Goal: Transaction & Acquisition: Purchase product/service

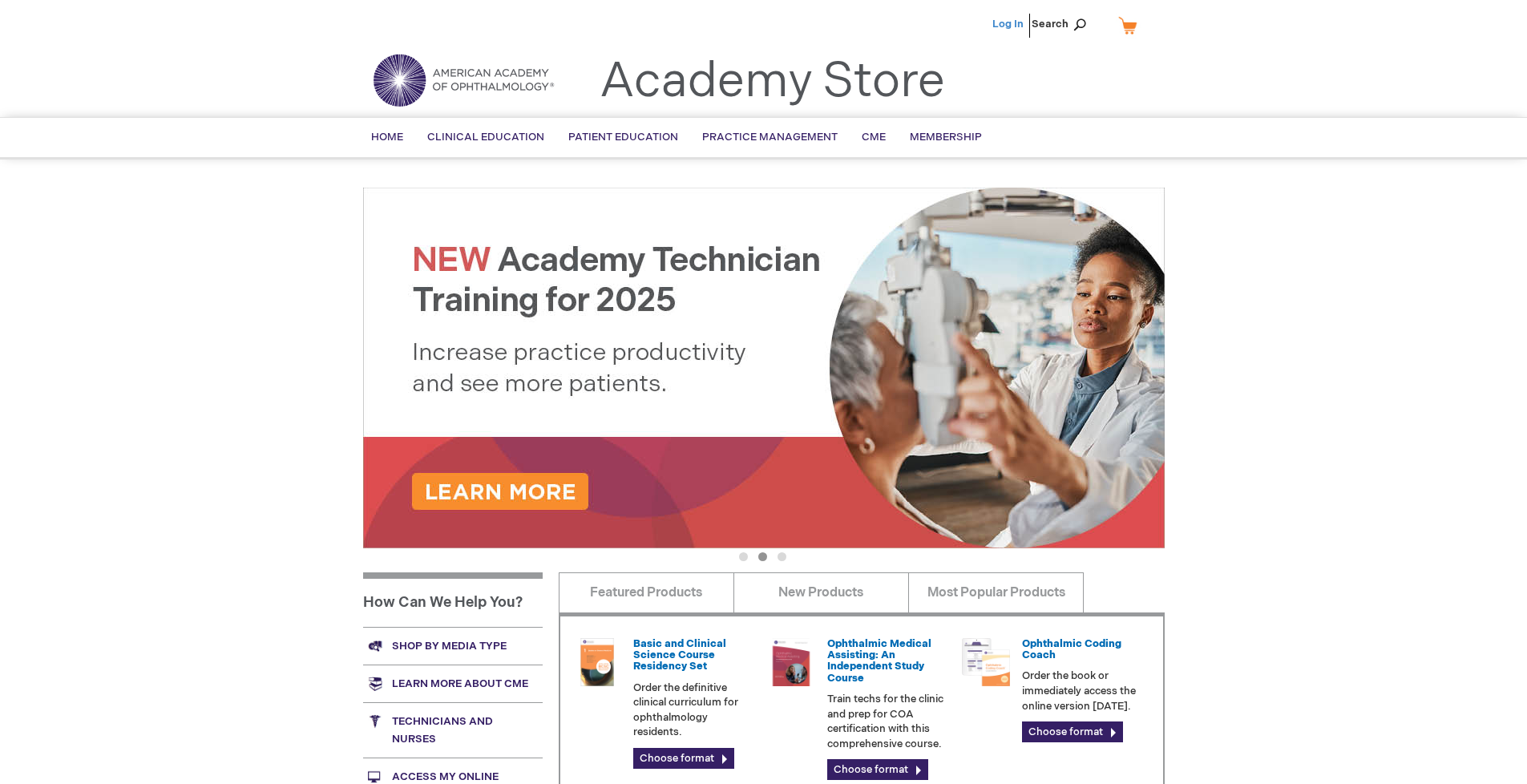
click at [1009, 24] on link "Log In" at bounding box center [1008, 24] width 31 height 13
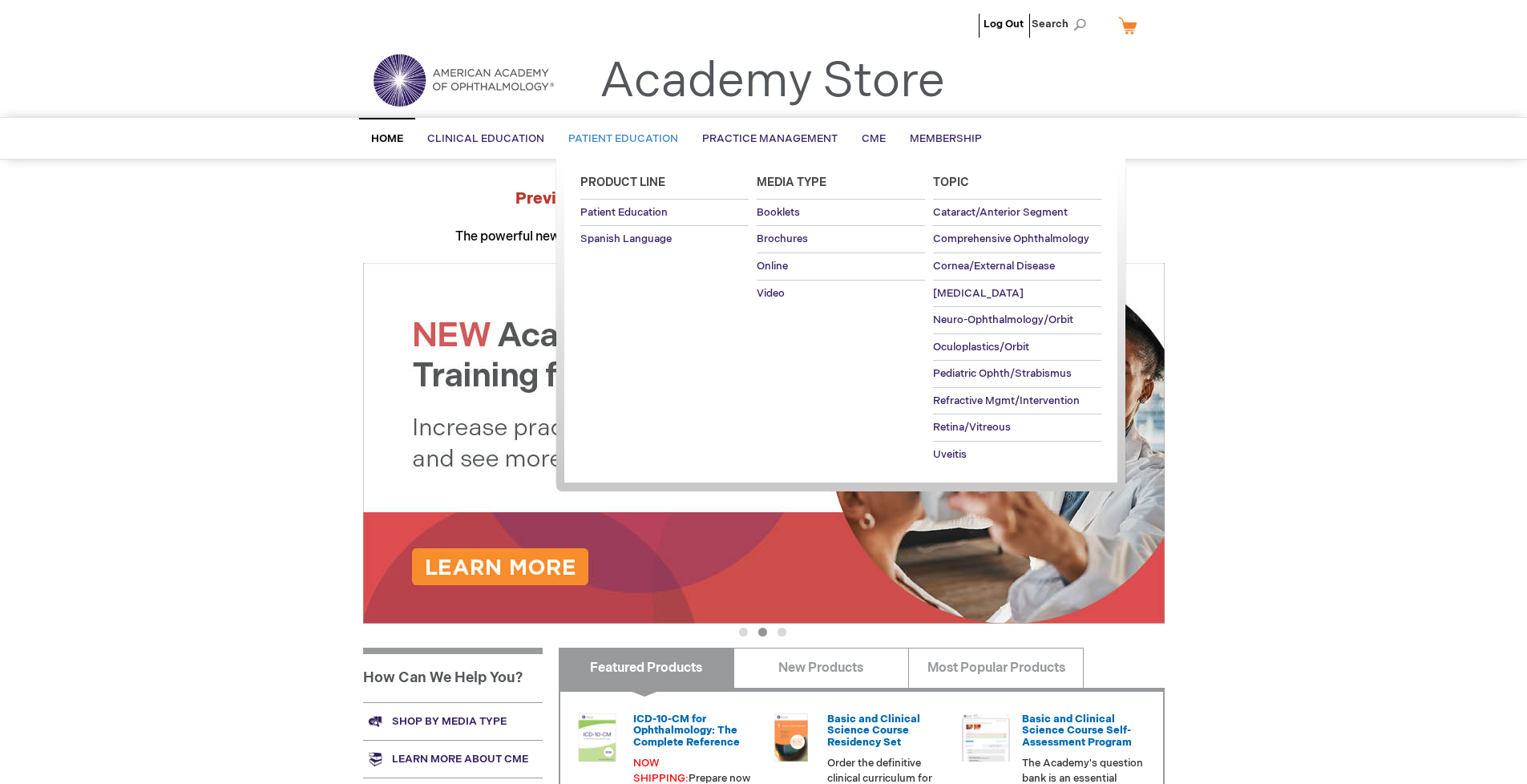
click at [619, 138] on span "Patient Education" at bounding box center [624, 138] width 110 height 13
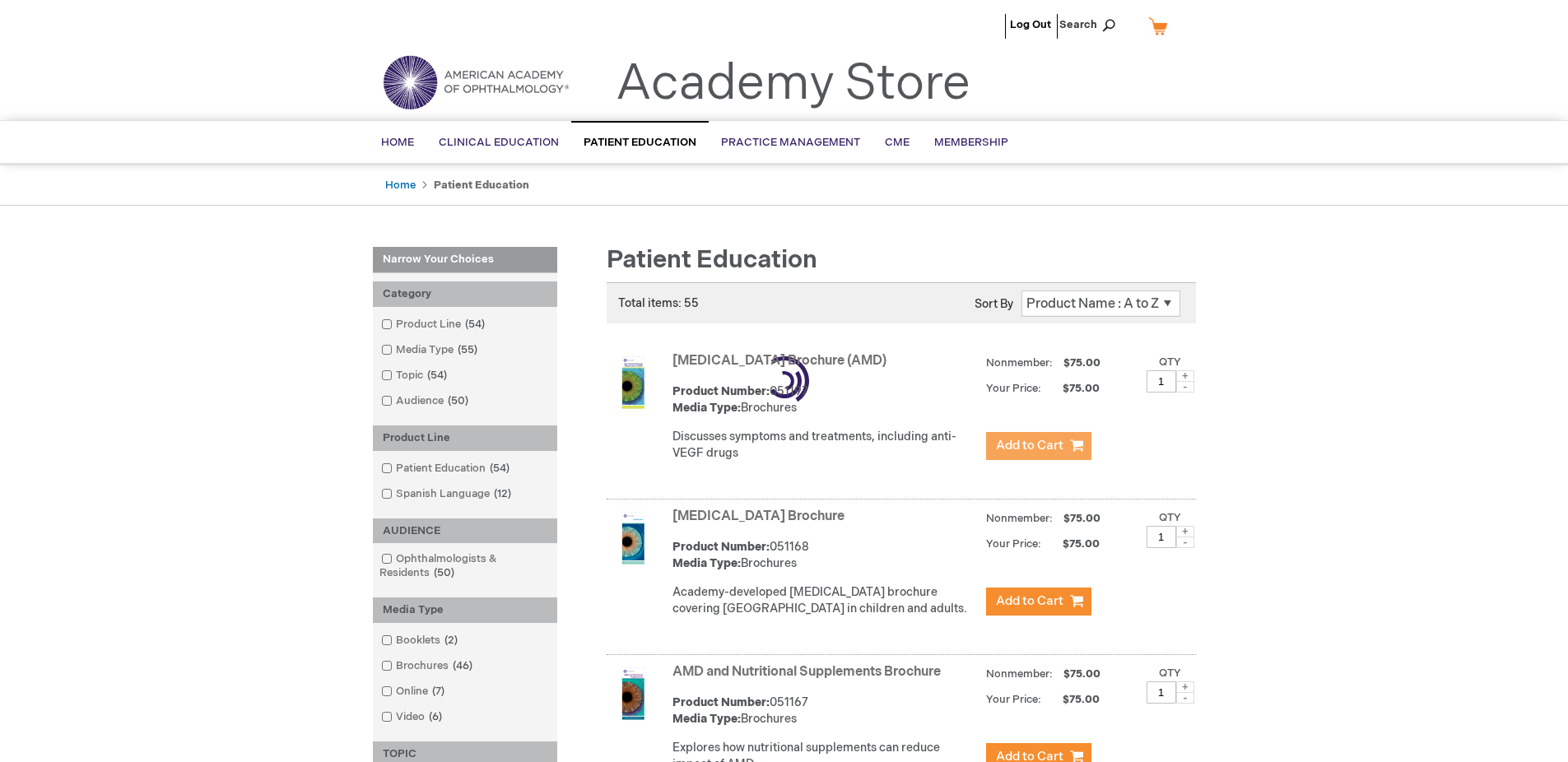
click at [1038, 446] on span "Add to Cart" at bounding box center [1029, 446] width 68 height 16
